Goal: Use online tool/utility: Utilize a website feature to perform a specific function

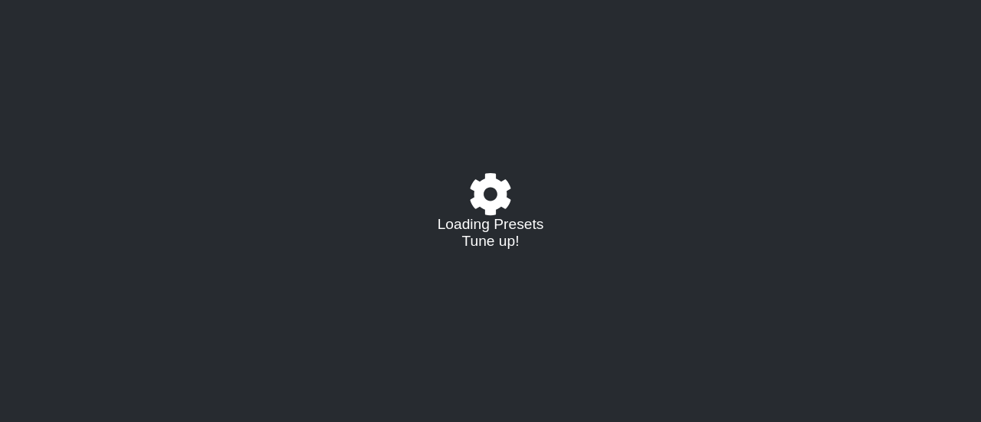
select select "/022923284010"
select select "A"
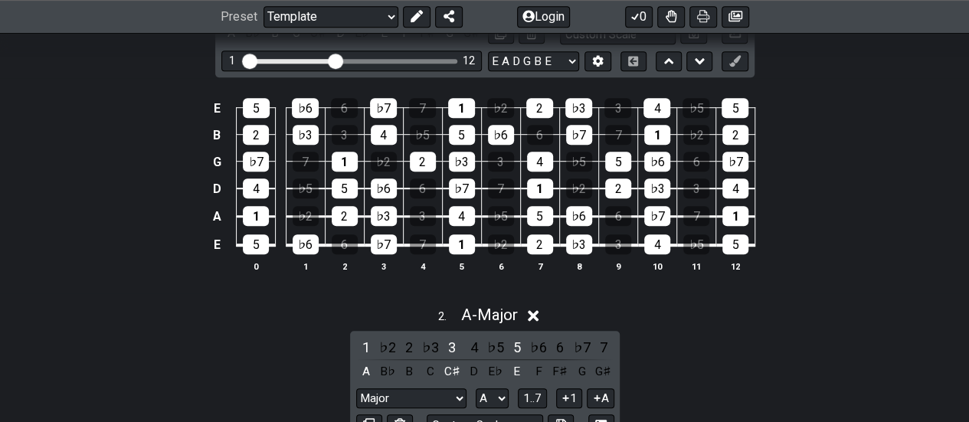
scroll to position [307, 0]
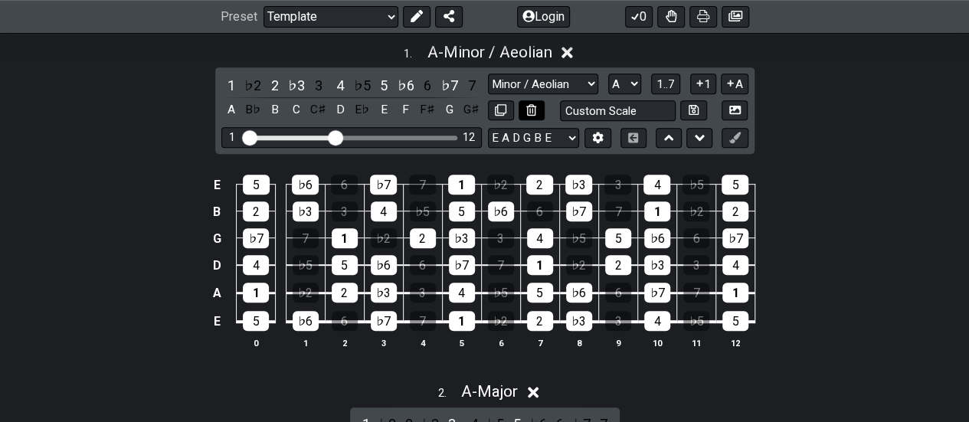
click at [532, 107] on icon at bounding box center [532, 109] width 10 height 11
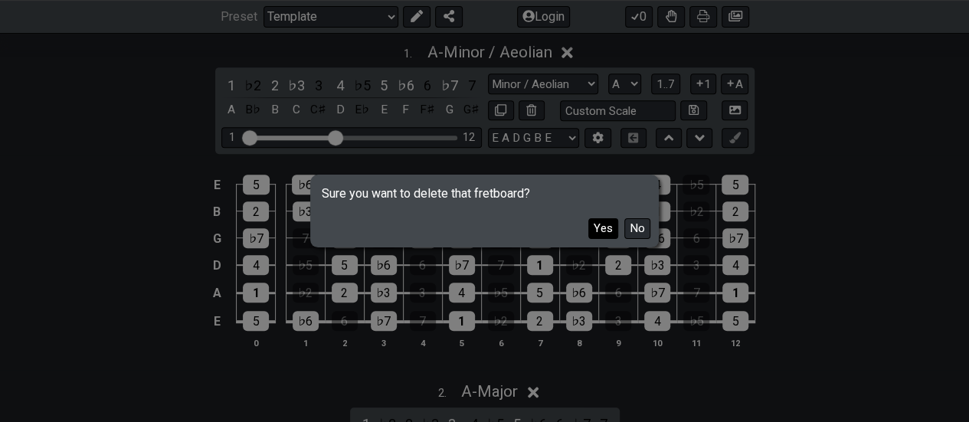
click at [614, 225] on button "Yes" at bounding box center [604, 228] width 30 height 21
select select "Major"
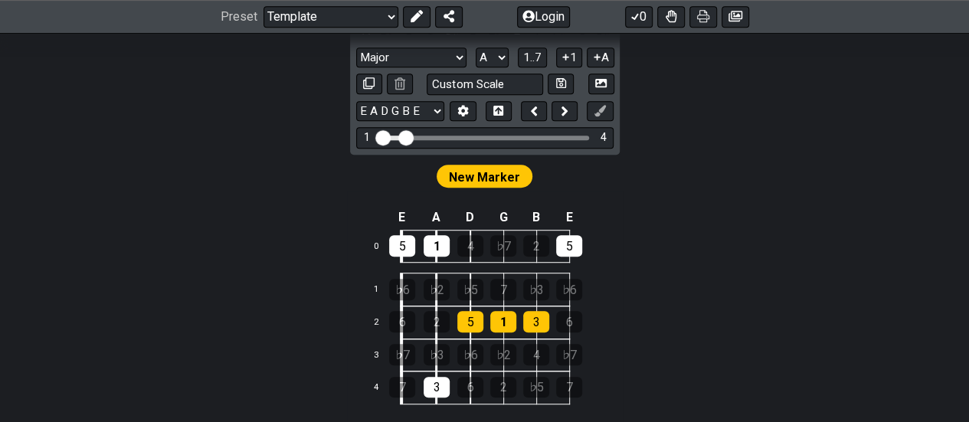
scroll to position [460, 0]
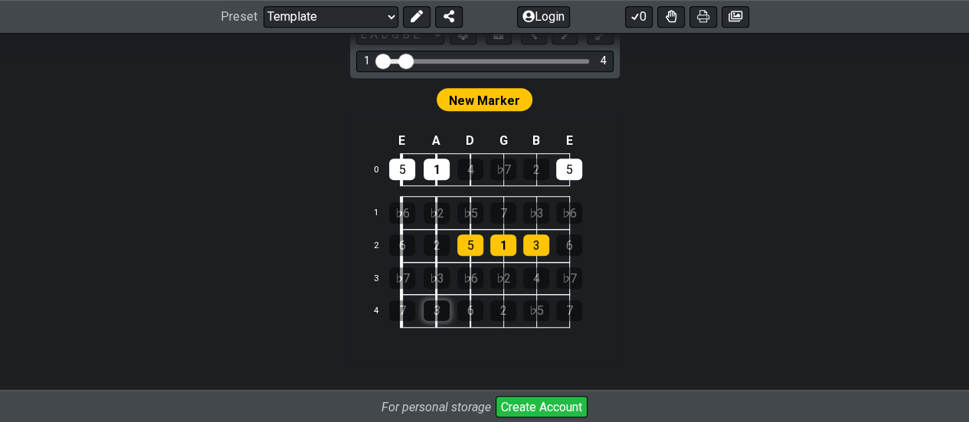
click at [435, 310] on div "3" at bounding box center [437, 310] width 26 height 21
click at [435, 247] on div "2" at bounding box center [437, 245] width 26 height 21
click at [469, 244] on div "5" at bounding box center [471, 245] width 26 height 21
drag, startPoint x: 500, startPoint y: 244, endPoint x: 529, endPoint y: 244, distance: 29.1
click at [500, 245] on div "1" at bounding box center [503, 245] width 26 height 21
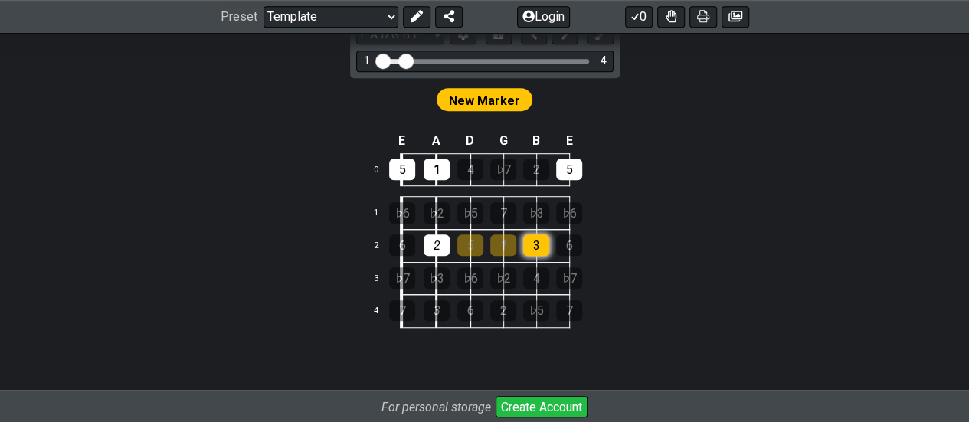
click at [529, 243] on div "3" at bounding box center [536, 245] width 26 height 21
drag, startPoint x: 432, startPoint y: 243, endPoint x: 428, endPoint y: 251, distance: 8.9
click at [432, 244] on div "2" at bounding box center [437, 245] width 26 height 21
click at [435, 248] on div "2" at bounding box center [437, 245] width 26 height 21
click at [460, 246] on div "5" at bounding box center [471, 245] width 26 height 21
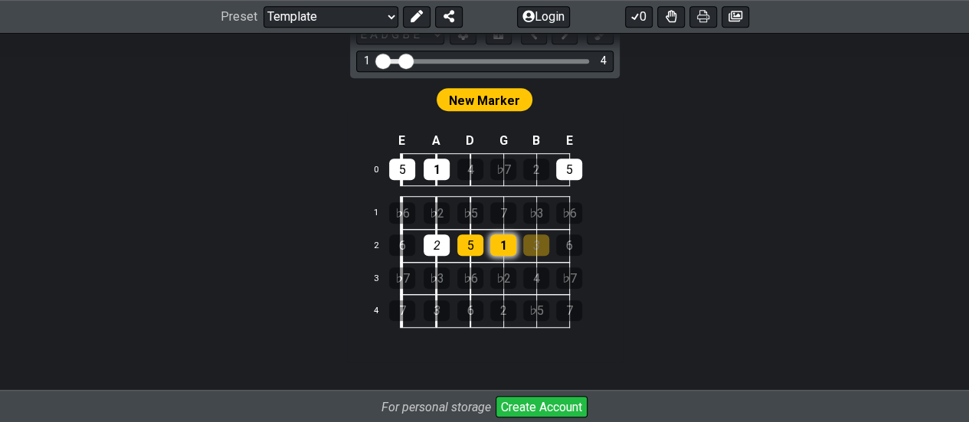
click at [492, 240] on div "1" at bounding box center [503, 245] width 26 height 21
drag, startPoint x: 435, startPoint y: 167, endPoint x: 415, endPoint y: 171, distance: 21.0
click at [434, 167] on div "1" at bounding box center [437, 169] width 26 height 21
click at [404, 174] on div "5" at bounding box center [402, 169] width 26 height 21
click at [576, 169] on div "5" at bounding box center [569, 169] width 26 height 21
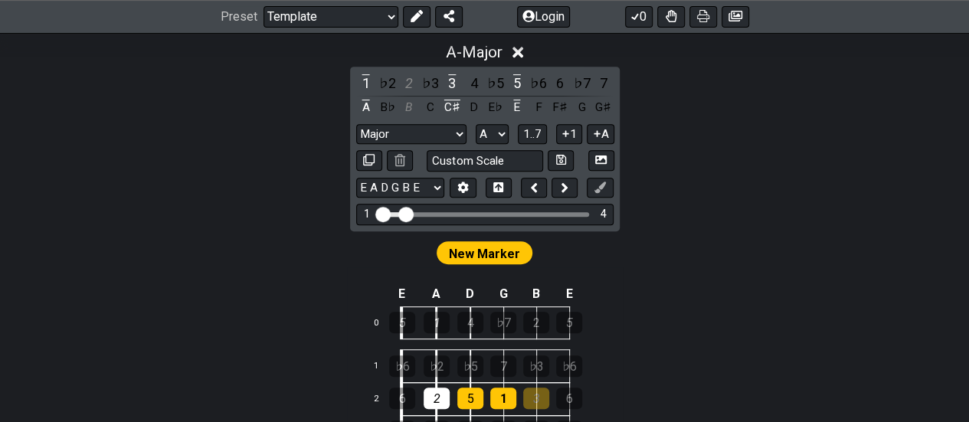
scroll to position [383, 0]
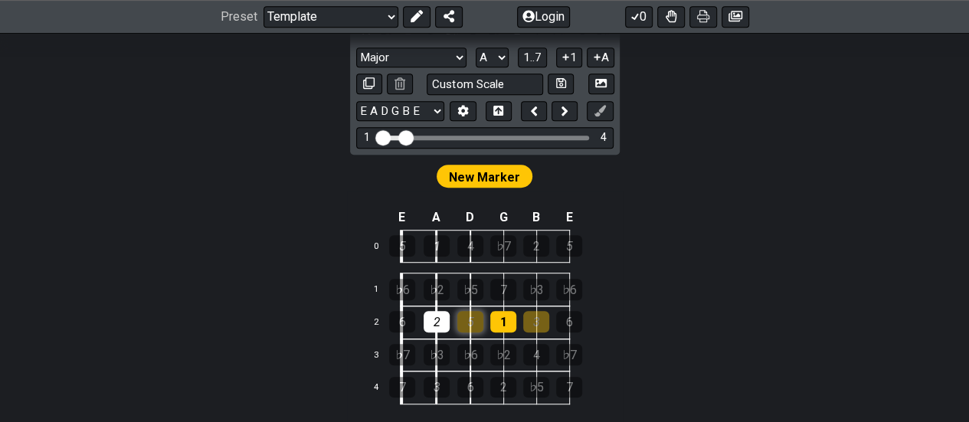
click at [481, 329] on div "5" at bounding box center [471, 321] width 26 height 21
drag, startPoint x: 495, startPoint y: 321, endPoint x: 471, endPoint y: 327, distance: 24.5
click at [496, 321] on div "1" at bounding box center [503, 321] width 26 height 21
click at [432, 319] on div "2" at bounding box center [437, 321] width 26 height 21
click at [436, 322] on div "2" at bounding box center [437, 321] width 26 height 21
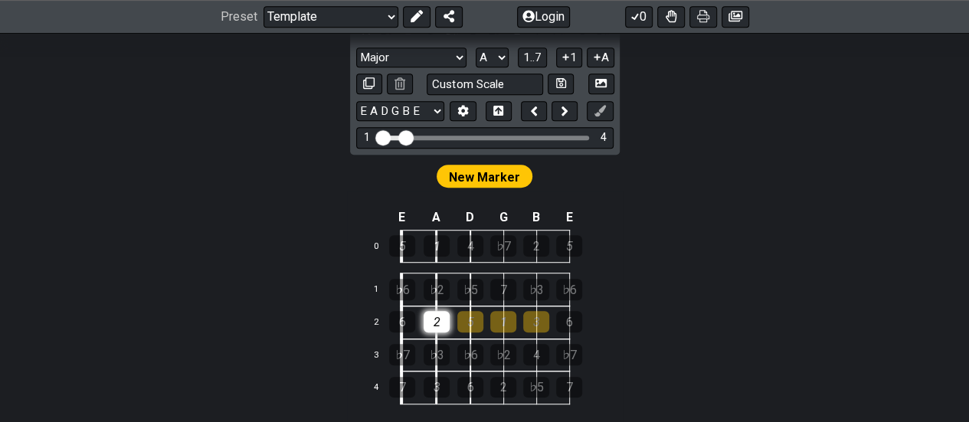
click at [437, 323] on div "2" at bounding box center [437, 321] width 26 height 21
drag, startPoint x: 439, startPoint y: 322, endPoint x: 226, endPoint y: 228, distance: 232.7
click at [226, 228] on div "A - Major 1 ♭2 2 ♭3 3 4 ♭5 5 ♭6 6 ♭7 7 A B♭ B C C♯ D E♭ E F F♯ G G♯ Major Major…" at bounding box center [484, 204] width 969 height 530
